Goal: Information Seeking & Learning: Learn about a topic

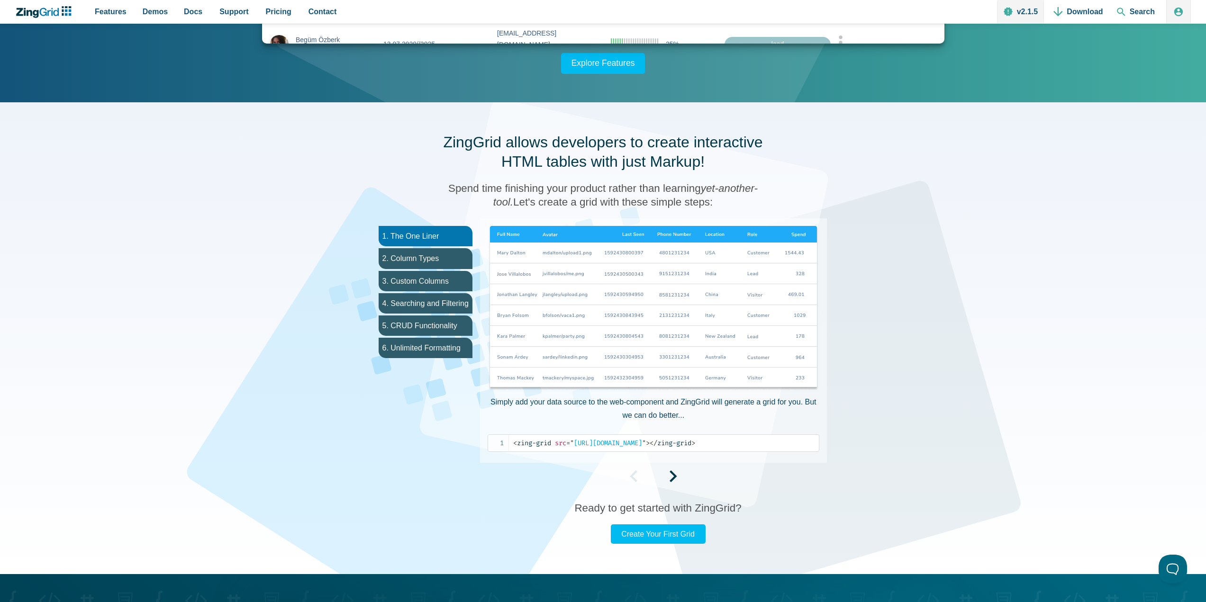
scroll to position [284, 0]
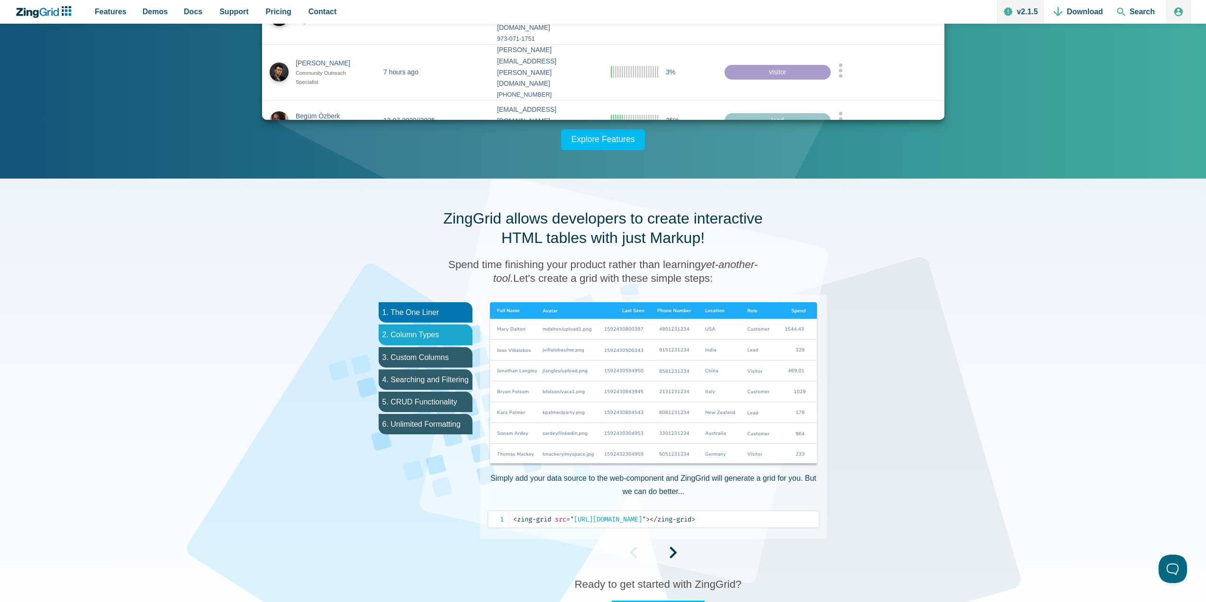
click at [447, 344] on li "2. Column Types" at bounding box center [426, 335] width 94 height 20
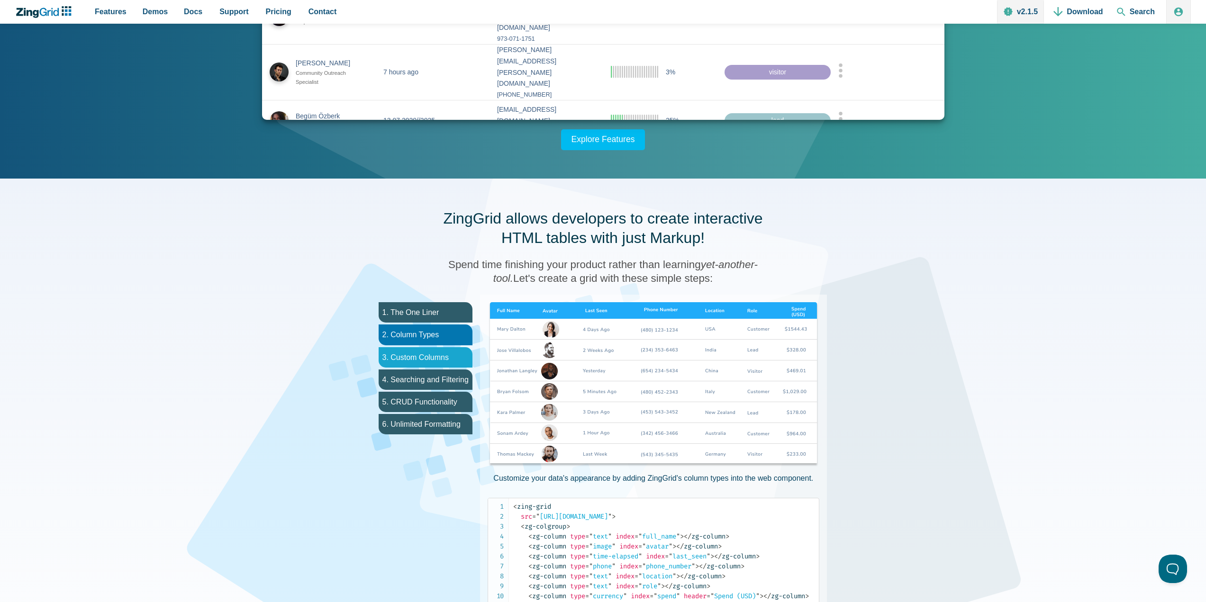
click at [427, 358] on li "3. Custom Columns" at bounding box center [426, 357] width 94 height 20
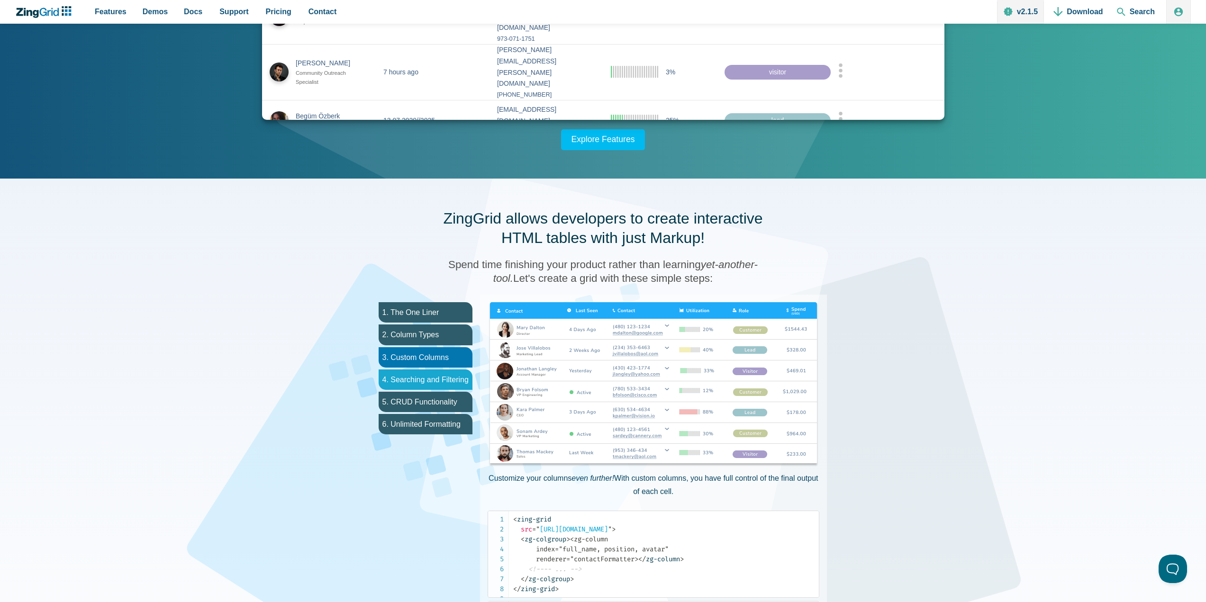
click at [437, 377] on li "4. Searching and Filtering" at bounding box center [426, 380] width 94 height 20
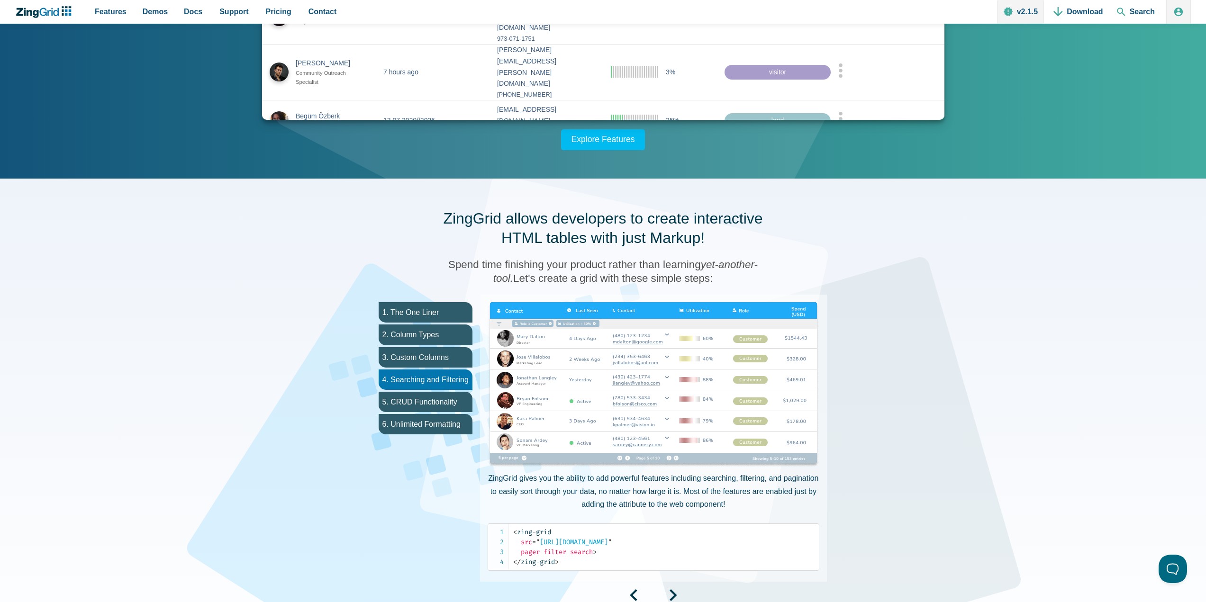
click at [647, 370] on img "App Content" at bounding box center [654, 385] width 332 height 166
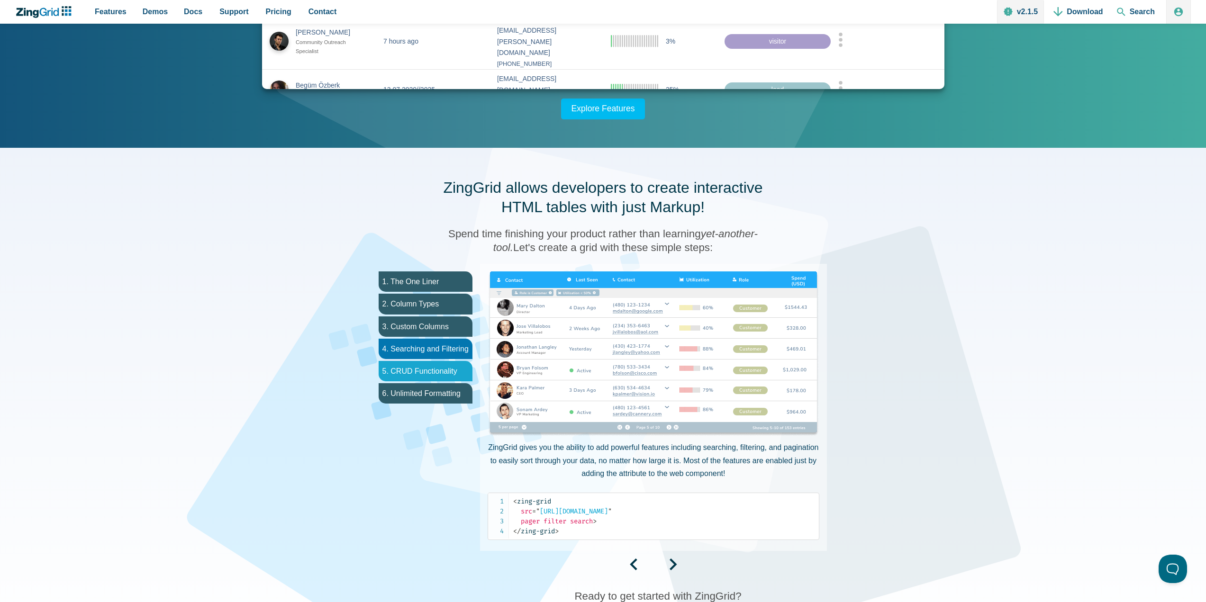
scroll to position [332, 0]
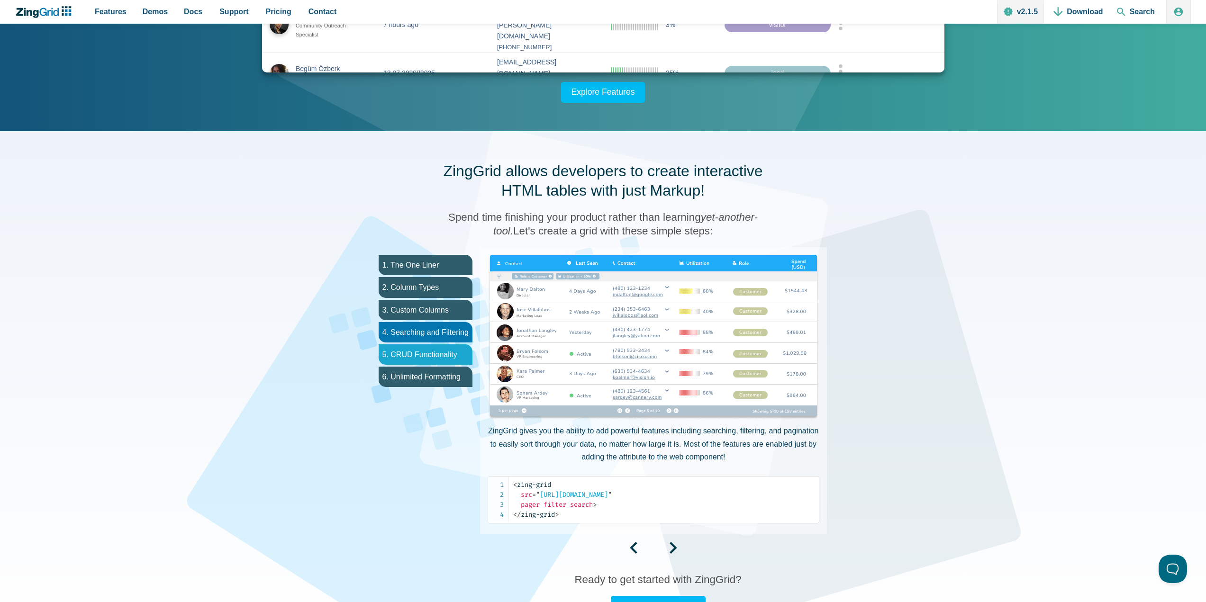
click at [410, 351] on li "5. CRUD Functionality" at bounding box center [426, 355] width 94 height 20
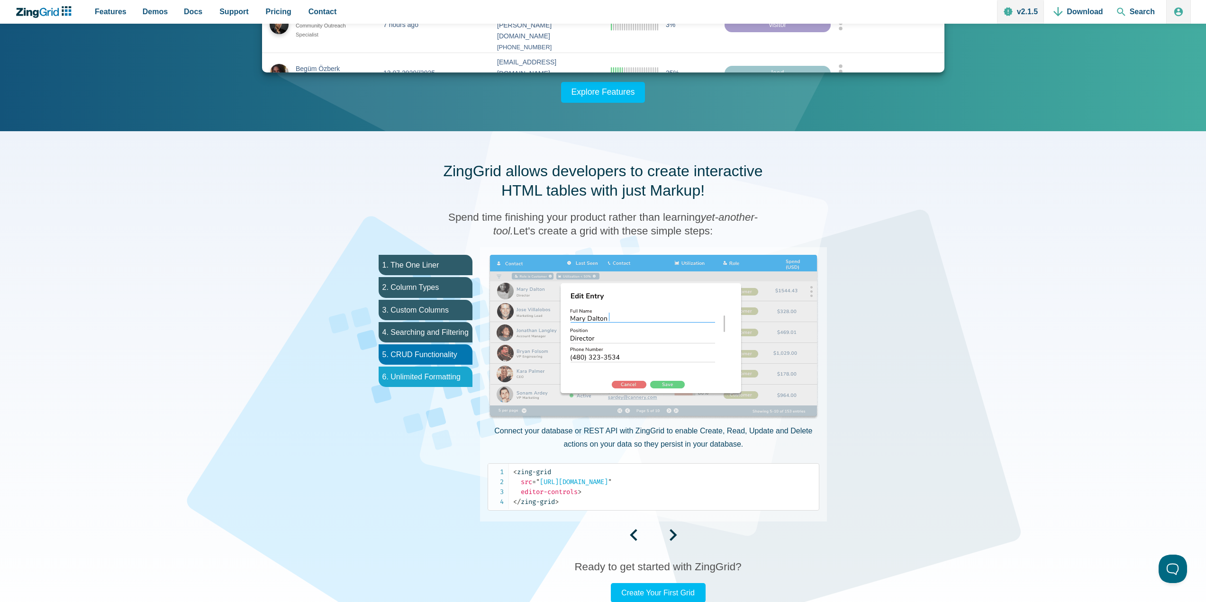
click at [395, 372] on li "6. Unlimited Formatting" at bounding box center [426, 377] width 94 height 20
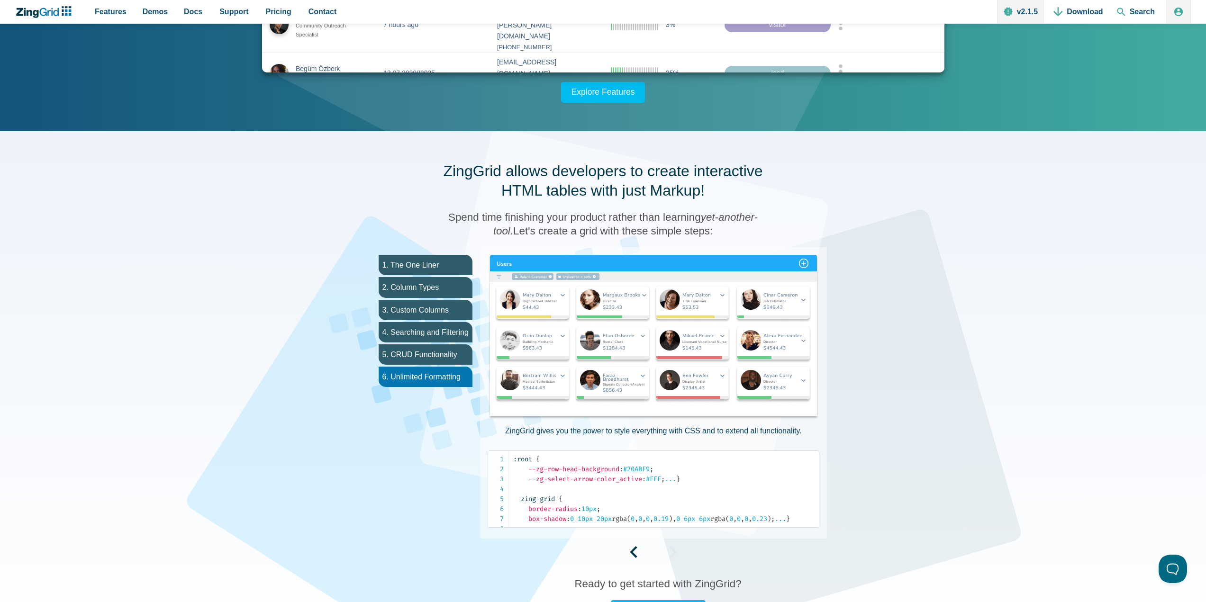
click at [605, 317] on img "App Content" at bounding box center [654, 338] width 332 height 166
click at [448, 357] on li "5. CRUD Functionality" at bounding box center [426, 355] width 94 height 20
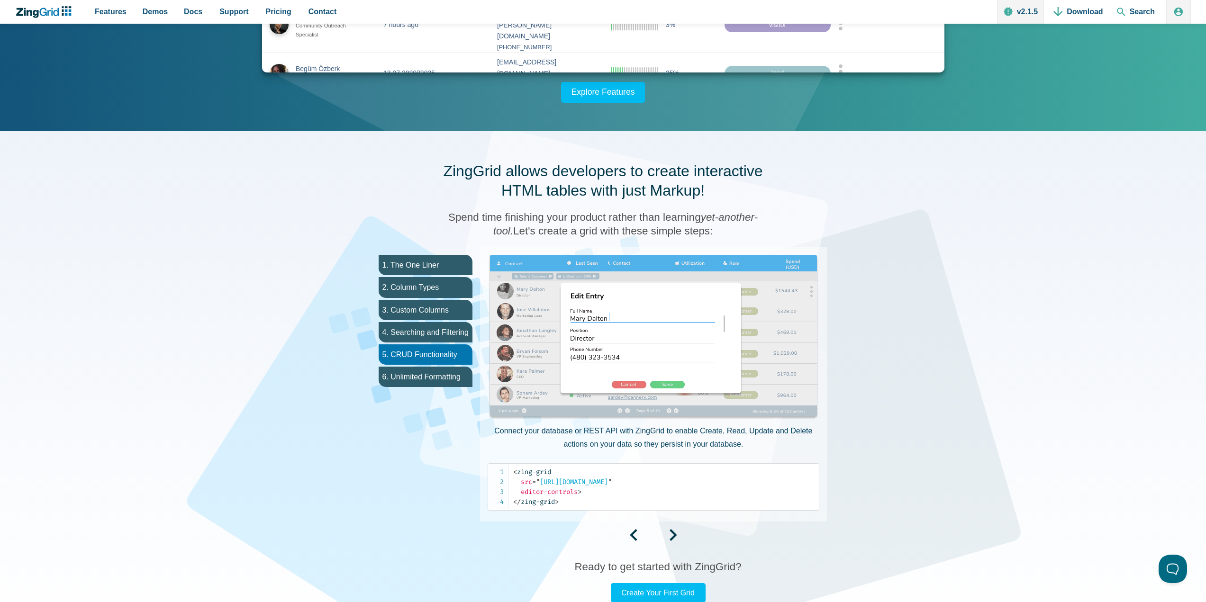
click at [627, 310] on img "App Content" at bounding box center [654, 338] width 332 height 166
click at [442, 254] on ul "1. The One Liner 2. Column Types 3. Custom Columns 4. Searching and Filtering 5…" at bounding box center [425, 395] width 109 height 296
click at [440, 263] on li "1. The One Liner" at bounding box center [426, 265] width 94 height 20
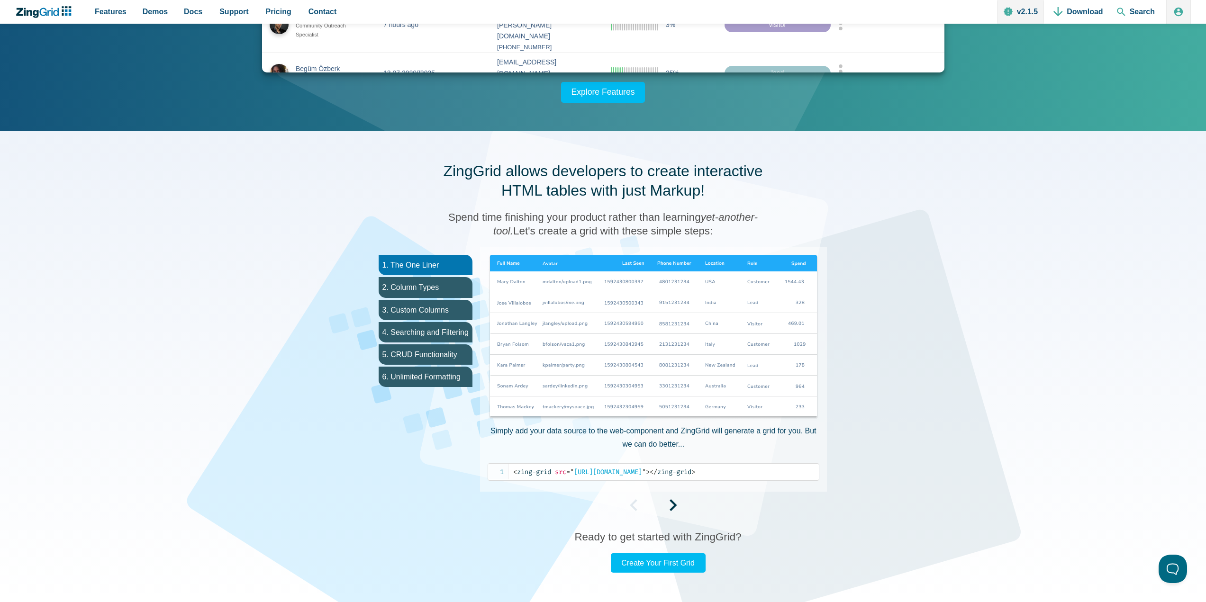
click at [604, 316] on img "App Content" at bounding box center [654, 338] width 332 height 166
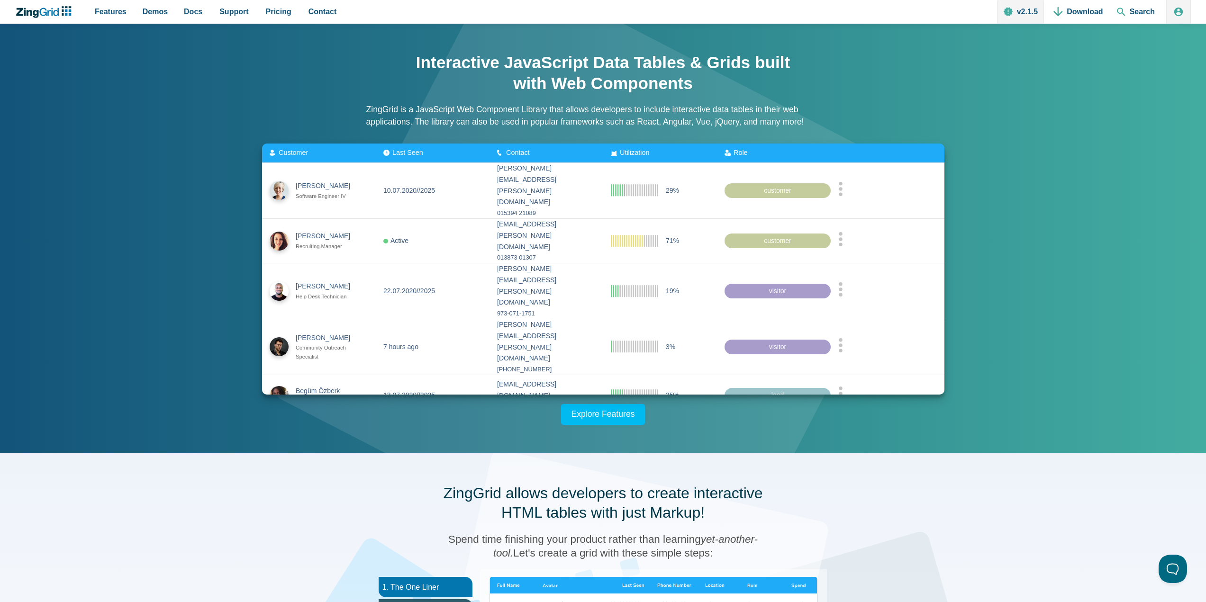
scroll to position [0, 0]
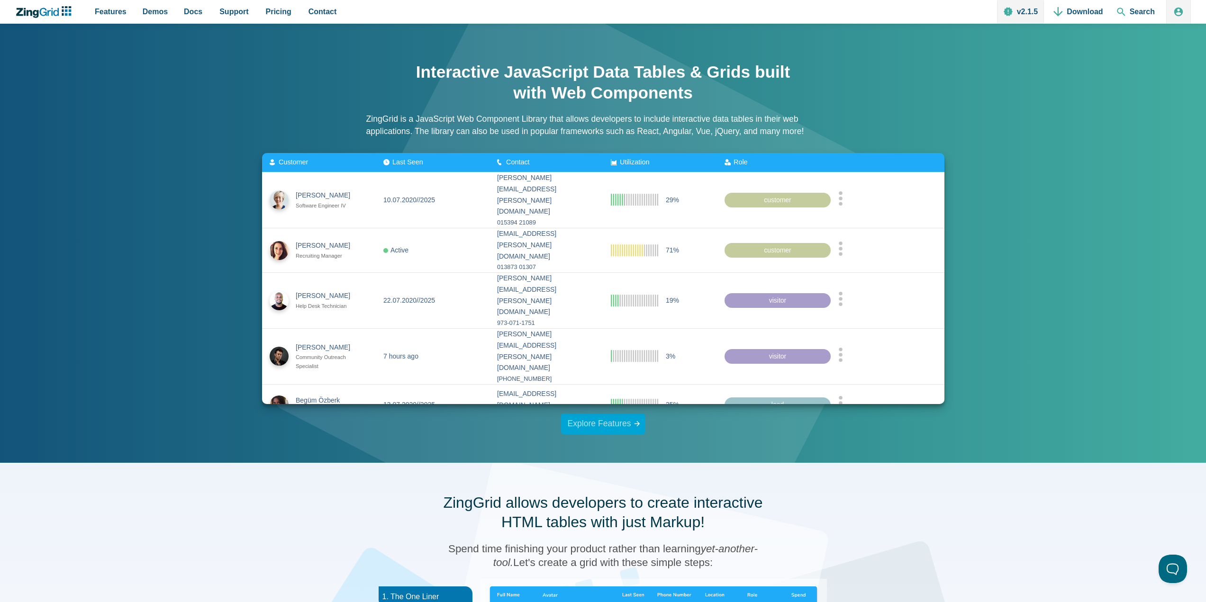
click at [613, 425] on link "Explore Features" at bounding box center [603, 424] width 84 height 21
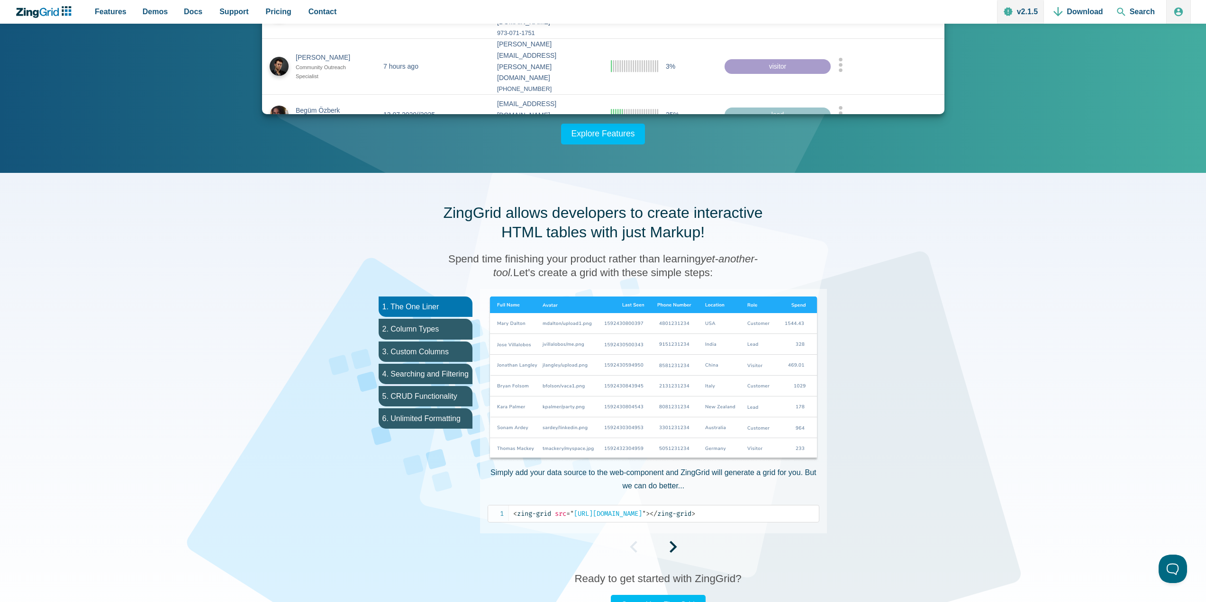
scroll to position [273, 0]
